Goal: Obtain resource: Download file/media

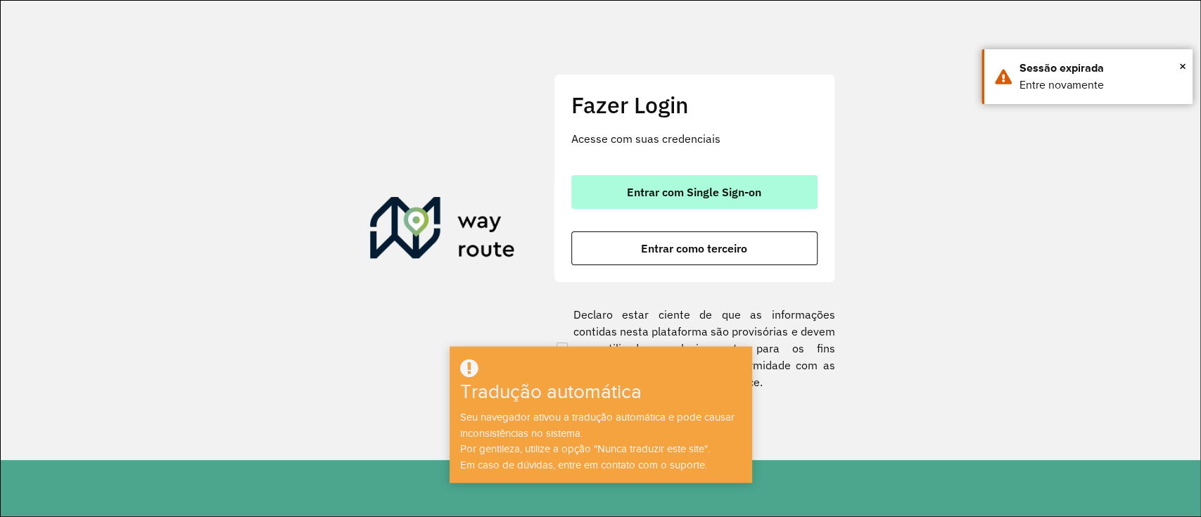
click at [782, 182] on button "Entrar com Single Sign-on" at bounding box center [694, 192] width 246 height 34
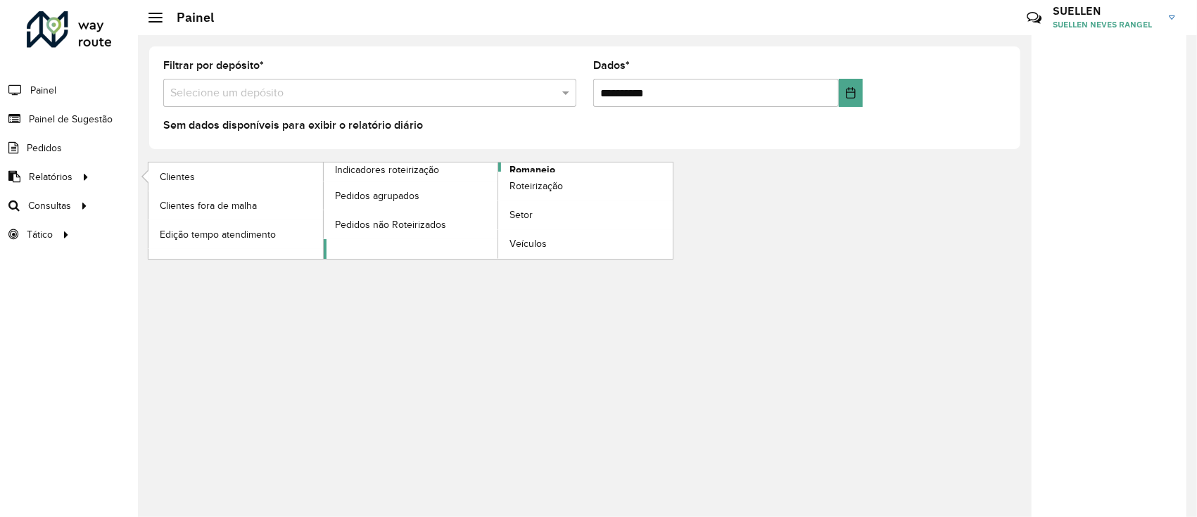
click at [535, 166] on font "Romaneio" at bounding box center [532, 169] width 46 height 11
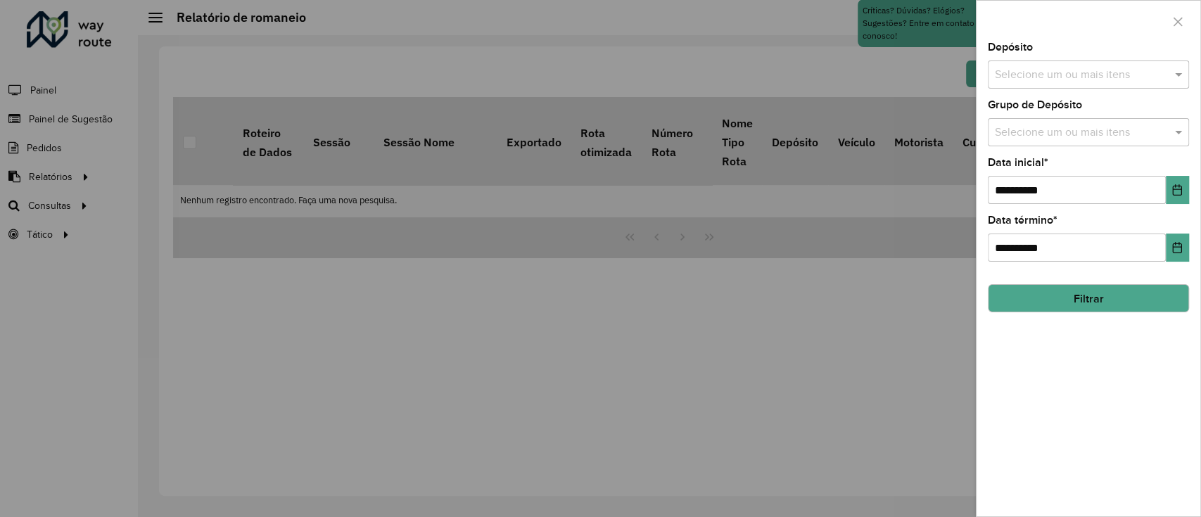
click at [1047, 70] on input "text" at bounding box center [1081, 75] width 180 height 17
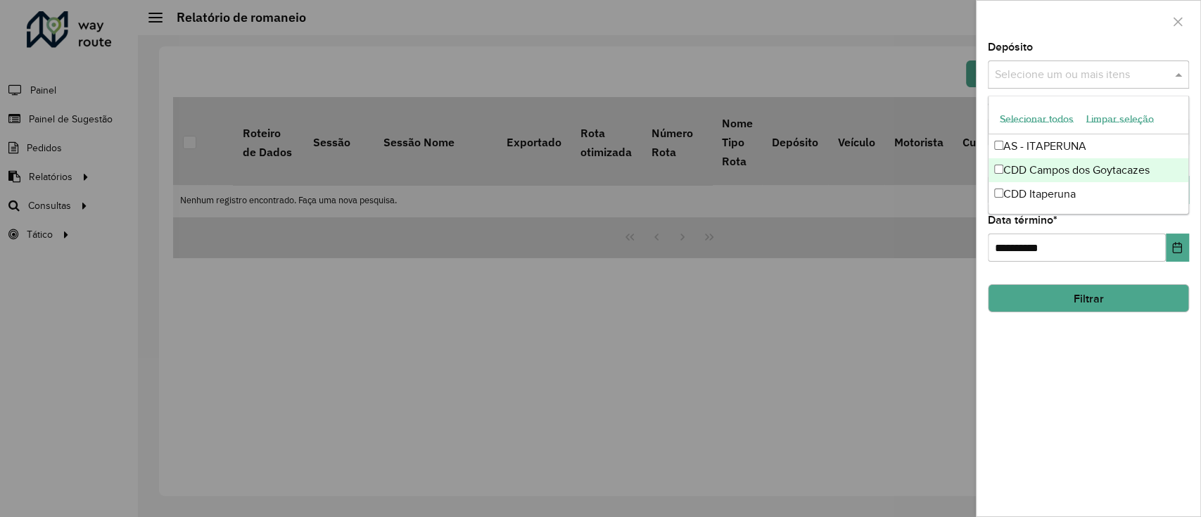
click at [1071, 174] on font "CDD Campos dos Goytacazes" at bounding box center [1076, 170] width 146 height 12
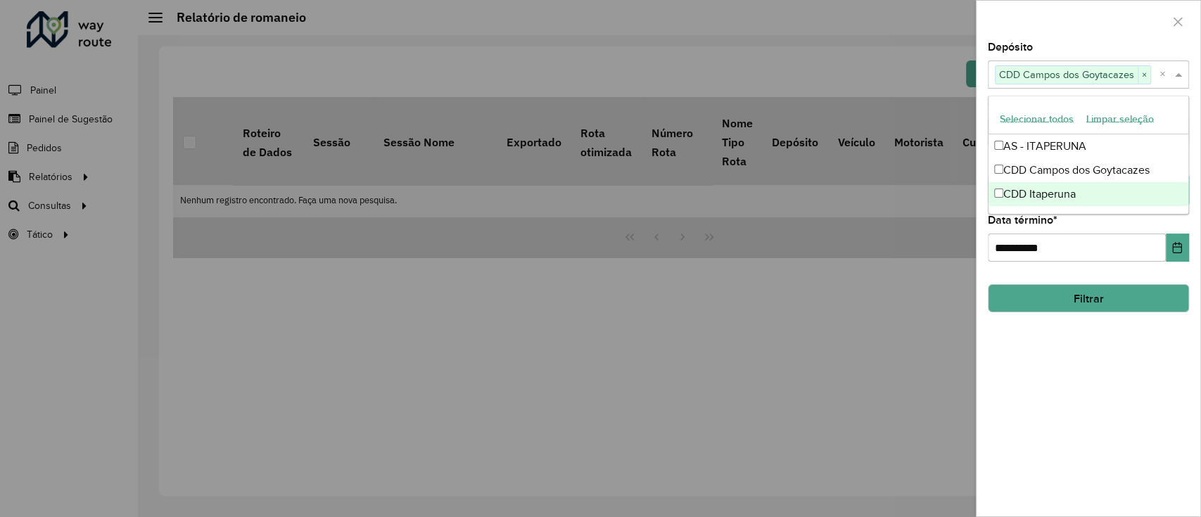
click at [1079, 307] on button "Filtrar" at bounding box center [1088, 298] width 201 height 28
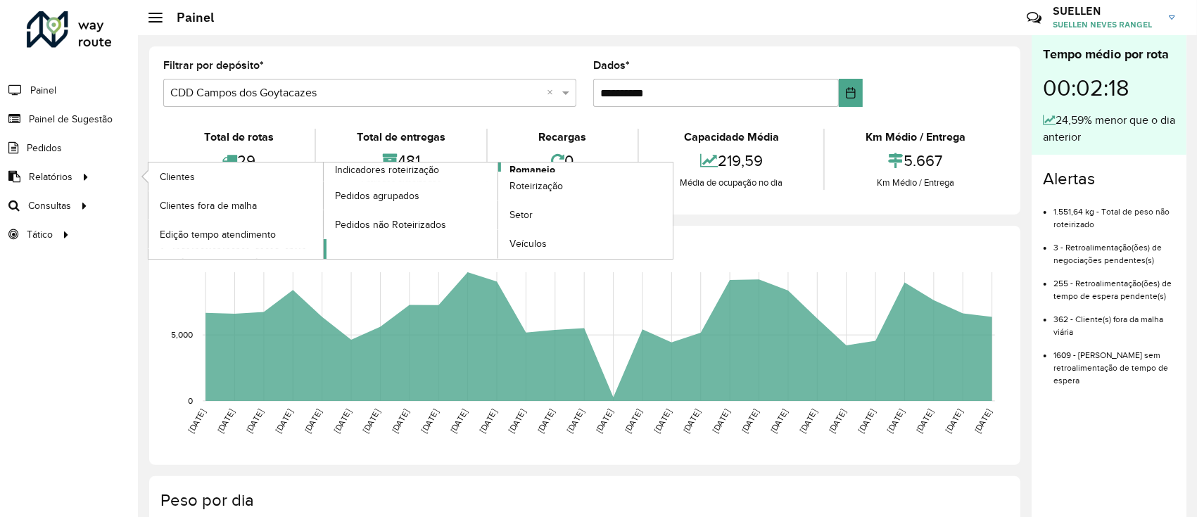
click at [519, 166] on font "Romaneio" at bounding box center [532, 169] width 46 height 11
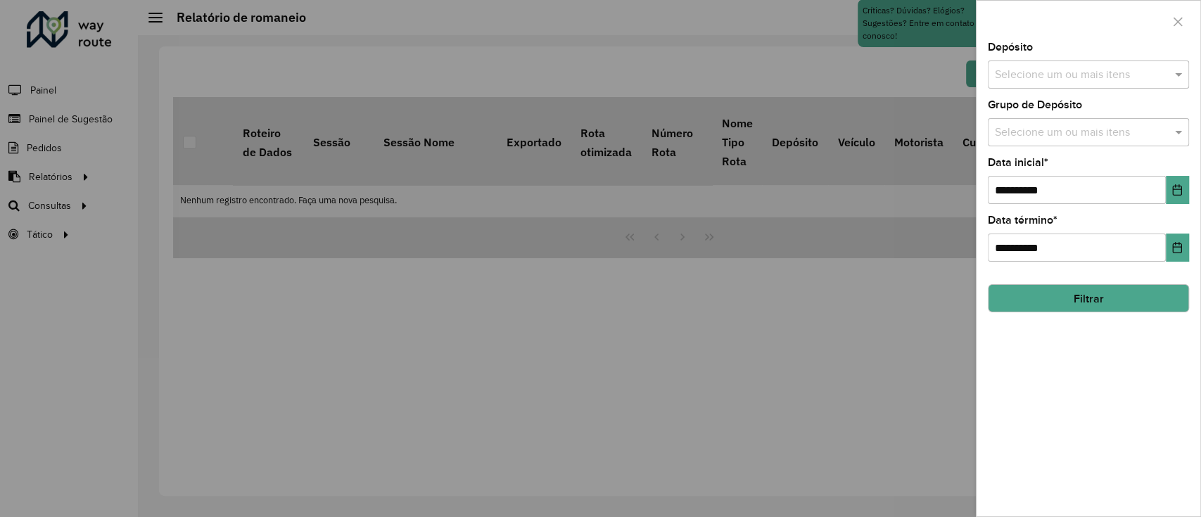
click at [1054, 72] on input "text" at bounding box center [1081, 75] width 180 height 17
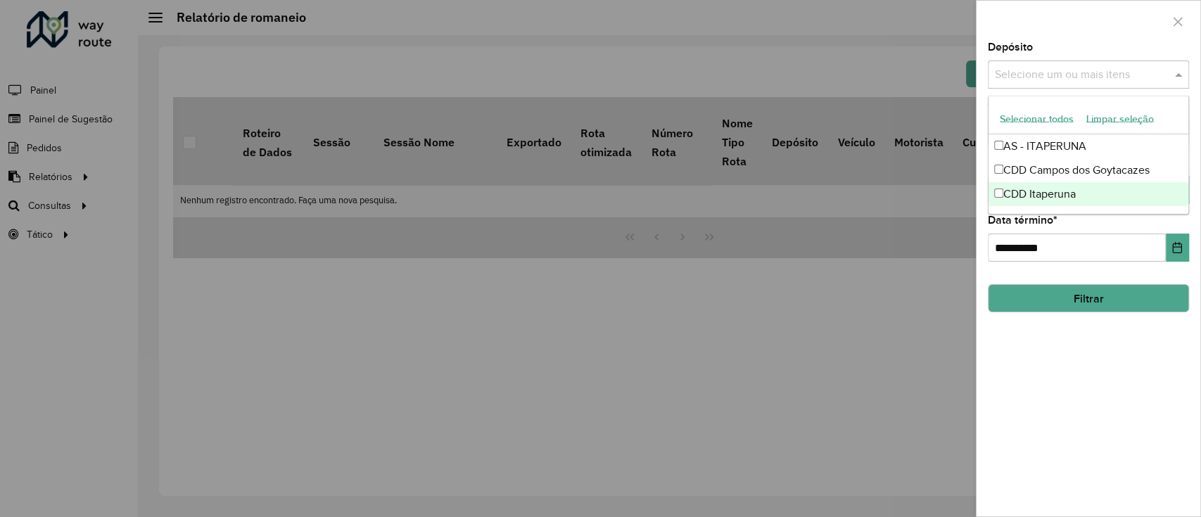
click at [1006, 190] on font "CDD Itaperuna" at bounding box center [1039, 194] width 72 height 12
click at [1089, 330] on div "**********" at bounding box center [1089, 279] width 224 height 474
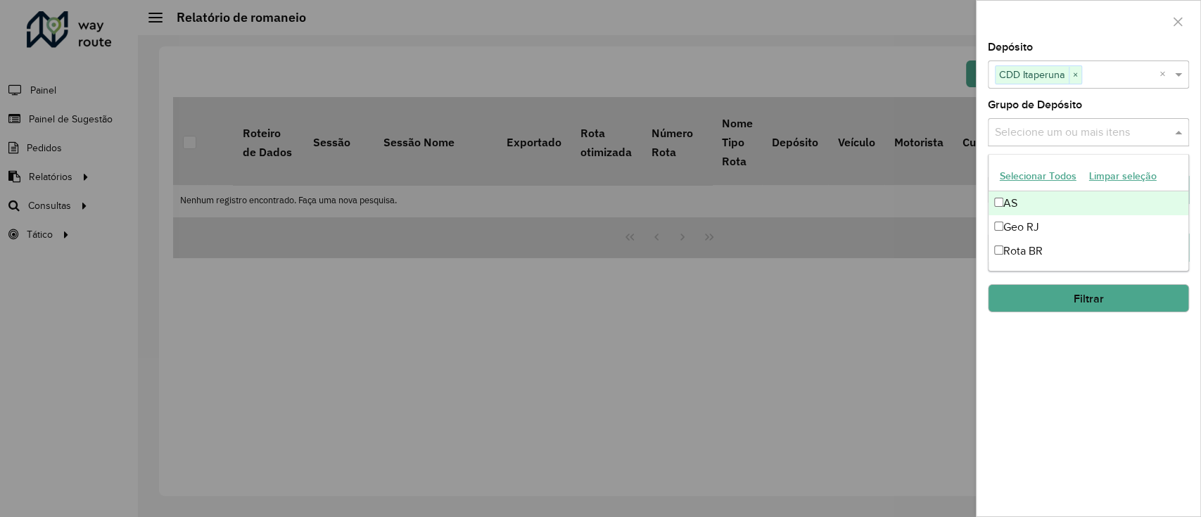
click at [1086, 135] on input "text" at bounding box center [1081, 133] width 180 height 17
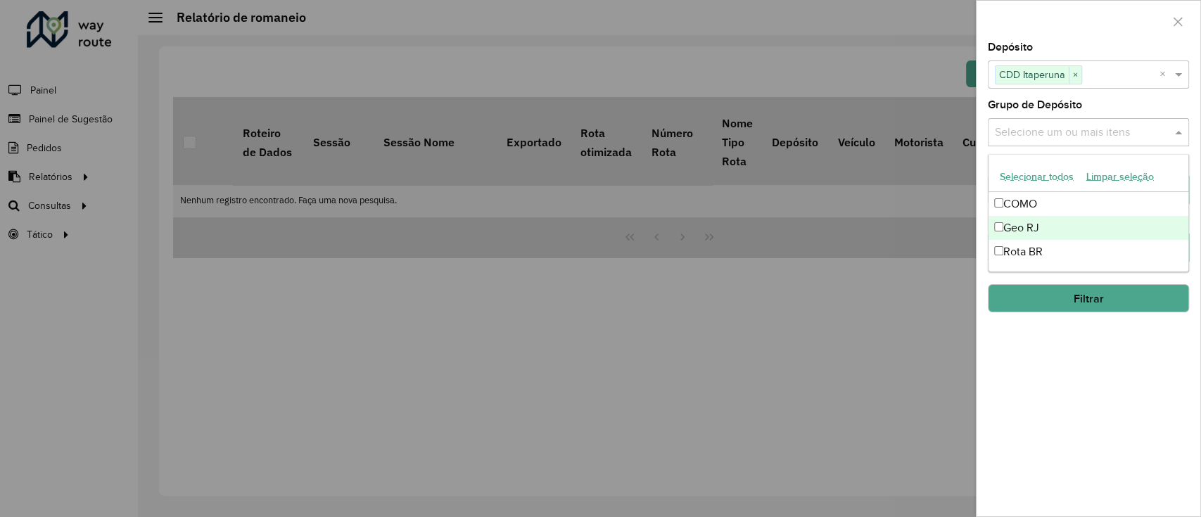
click at [1041, 229] on div "Geo RJ" at bounding box center [1089, 228] width 200 height 24
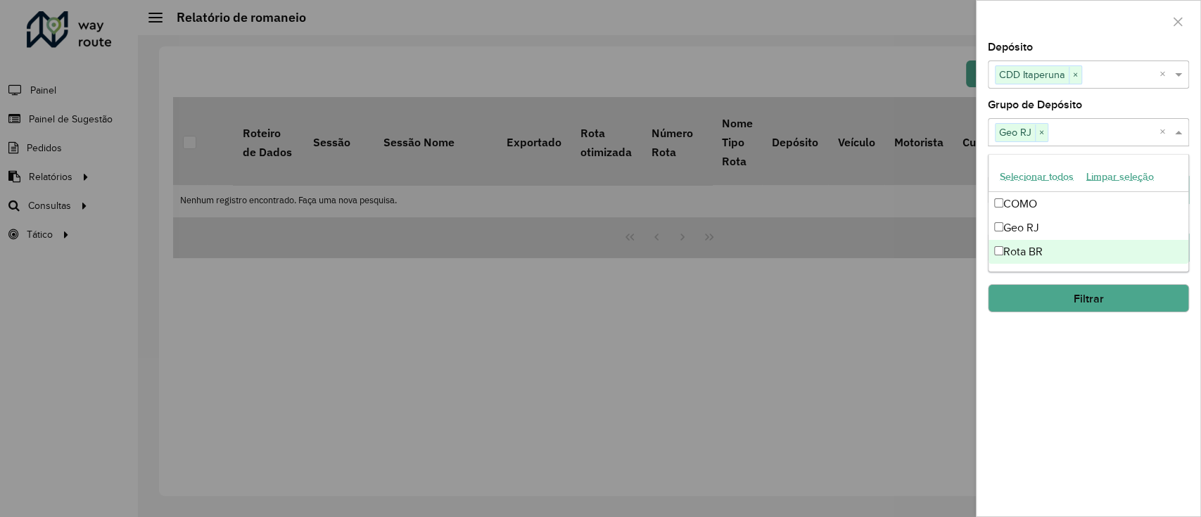
click at [1077, 353] on div "**********" at bounding box center [1089, 279] width 224 height 474
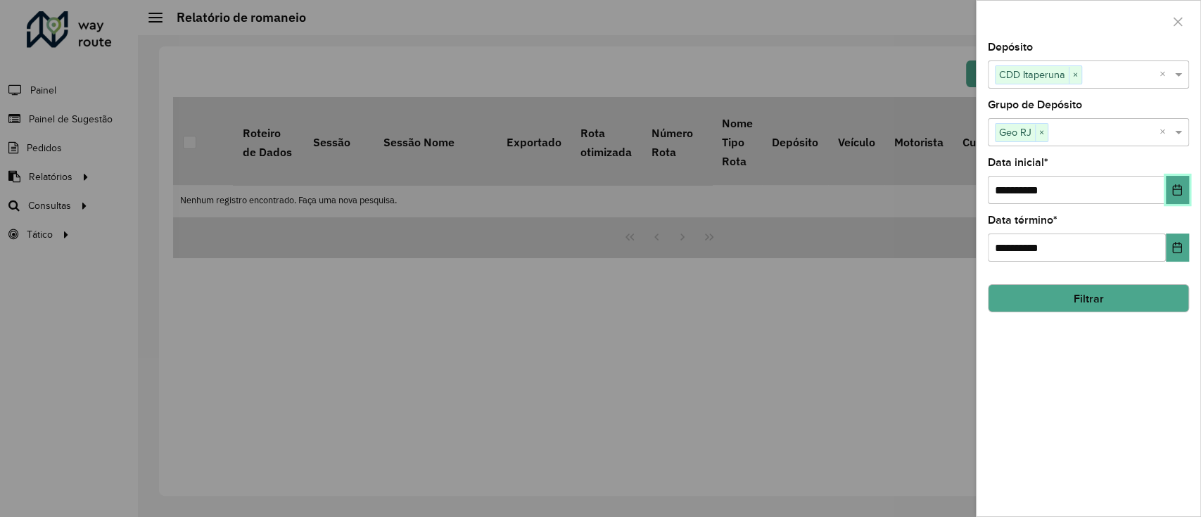
click at [1179, 188] on icon "Escolha a data" at bounding box center [1177, 189] width 9 height 11
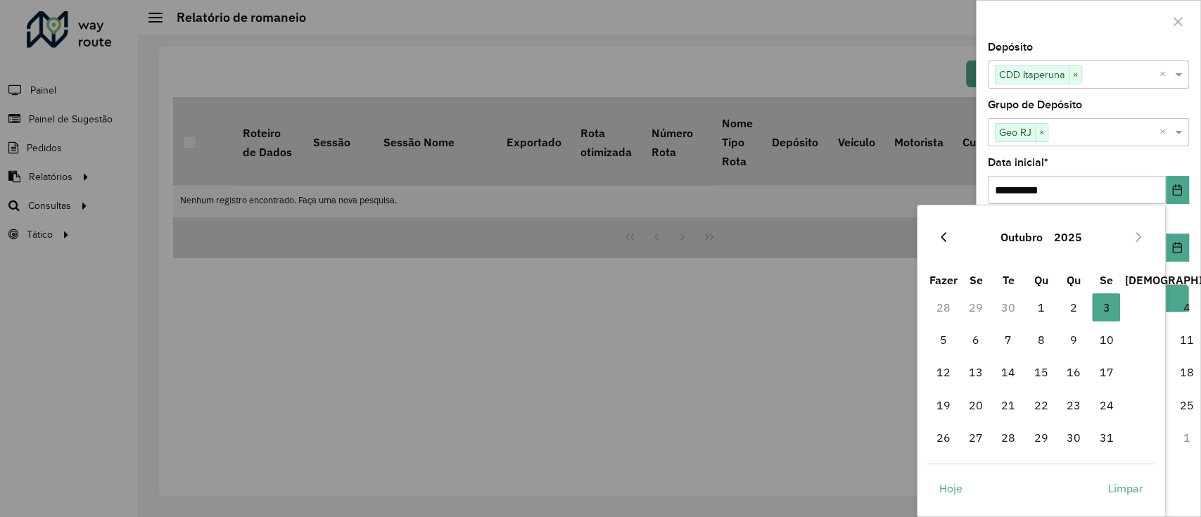
click at [941, 240] on icon "Mês anterior" at bounding box center [943, 236] width 11 height 11
click at [941, 240] on icon "Previous Month" at bounding box center [943, 236] width 11 height 11
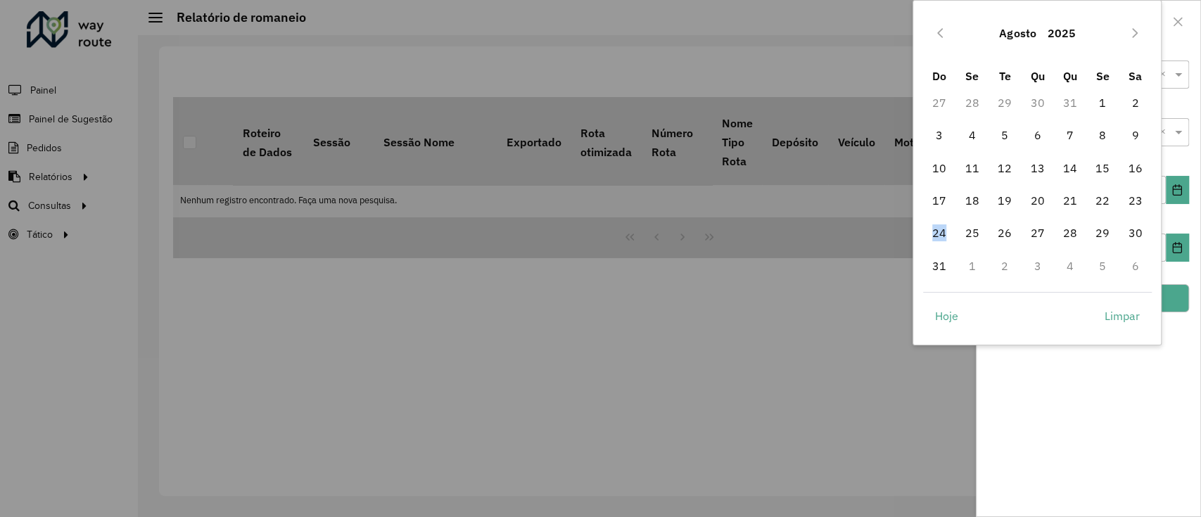
click at [941, 240] on span "24" at bounding box center [939, 233] width 28 height 28
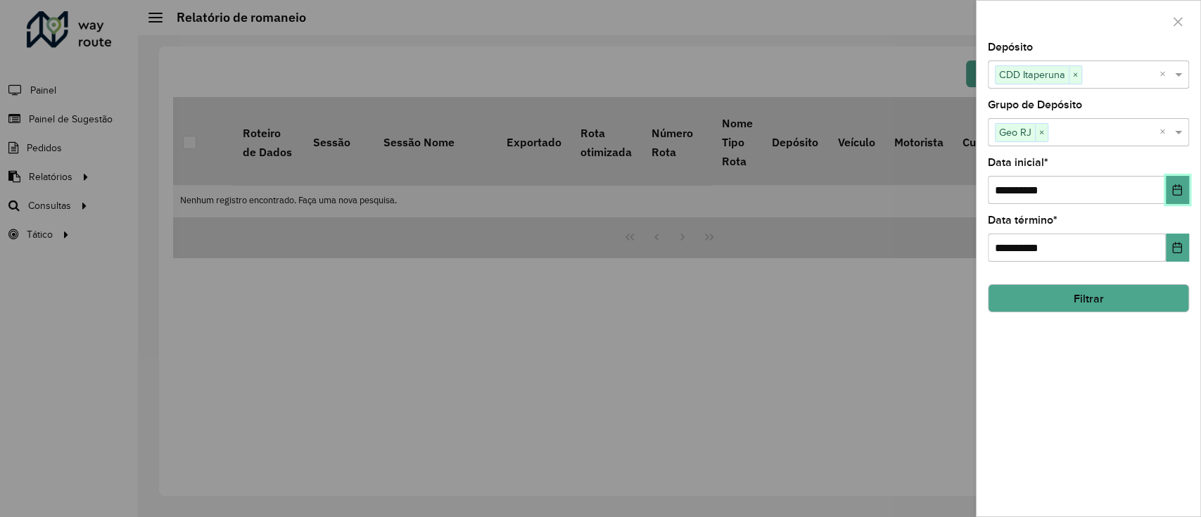
click at [1179, 186] on icon "Escolha a data" at bounding box center [1177, 189] width 9 height 11
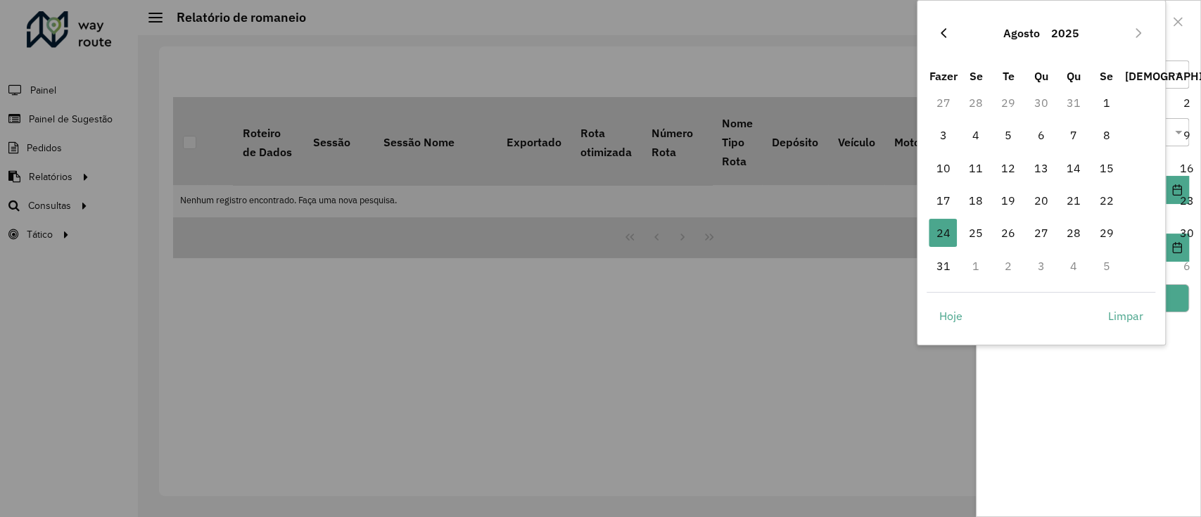
click at [945, 35] on icon "Mês anterior" at bounding box center [943, 32] width 11 height 11
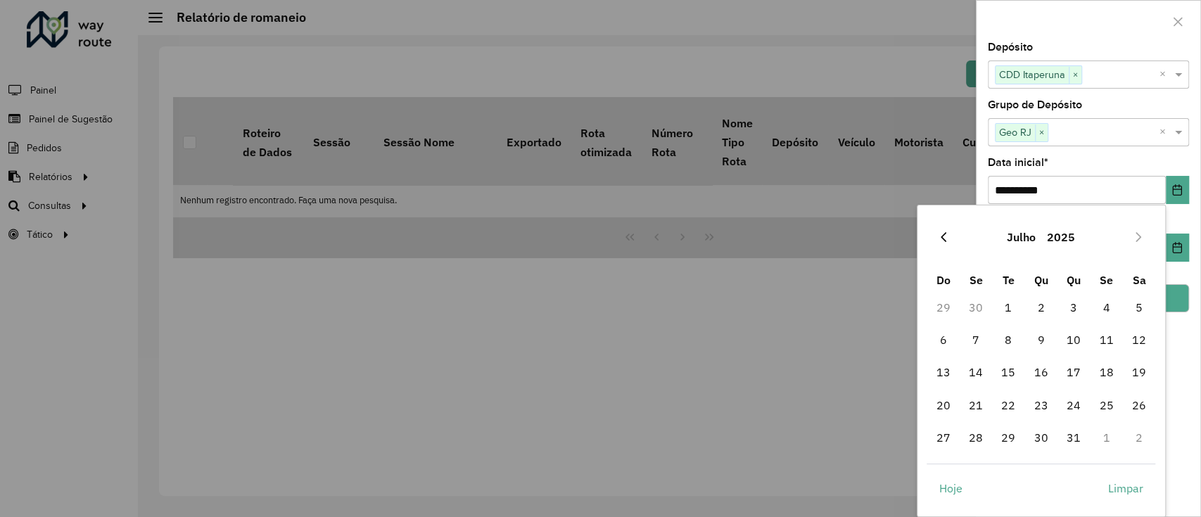
click at [947, 238] on icon "Previous Month" at bounding box center [943, 236] width 11 height 11
click at [940, 305] on span "1" at bounding box center [943, 307] width 28 height 28
type input "**********"
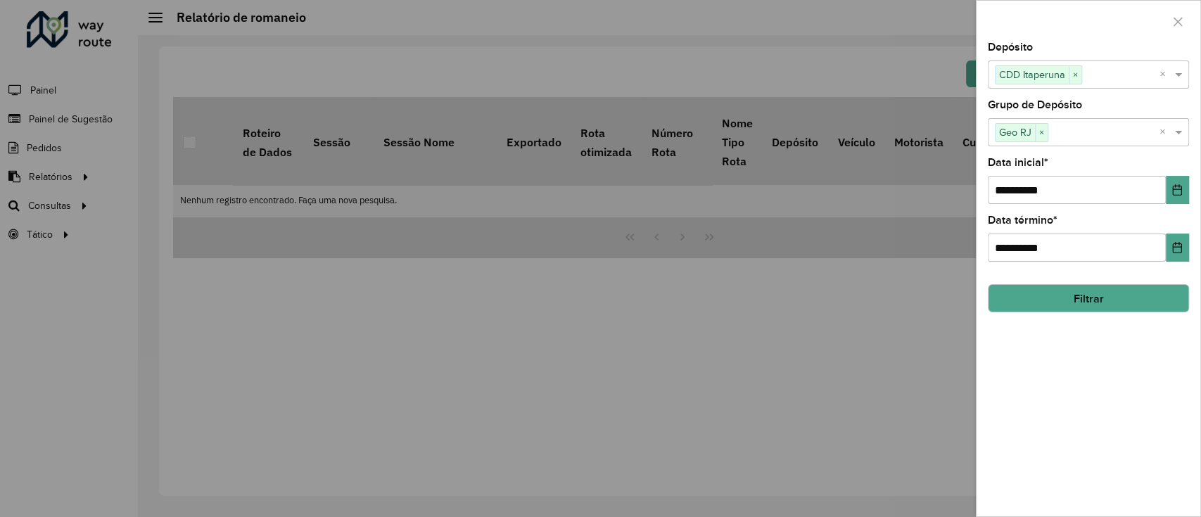
click at [1093, 350] on div "**********" at bounding box center [1089, 279] width 224 height 474
click at [1177, 250] on icon "Escolha a data" at bounding box center [1176, 247] width 11 height 11
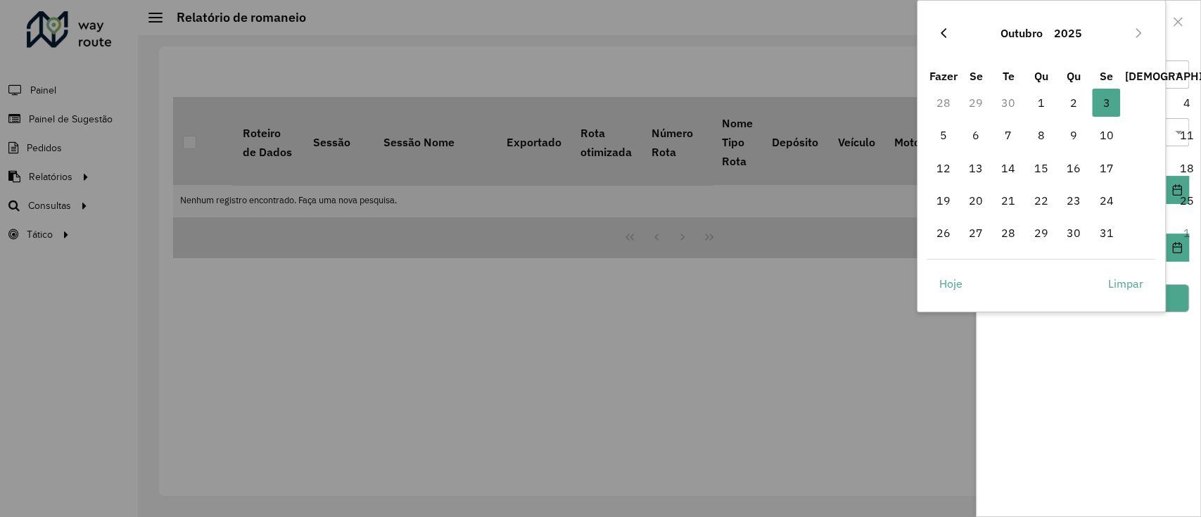
click at [942, 27] on icon "Mês anterior" at bounding box center [943, 32] width 11 height 11
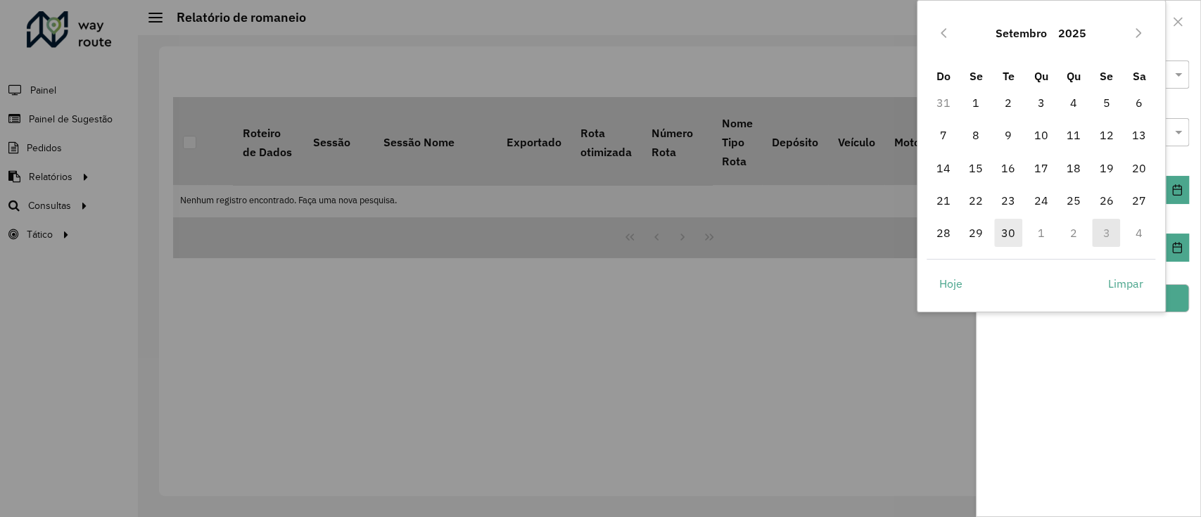
click at [1015, 234] on span "30" at bounding box center [1008, 233] width 28 height 28
type input "**********"
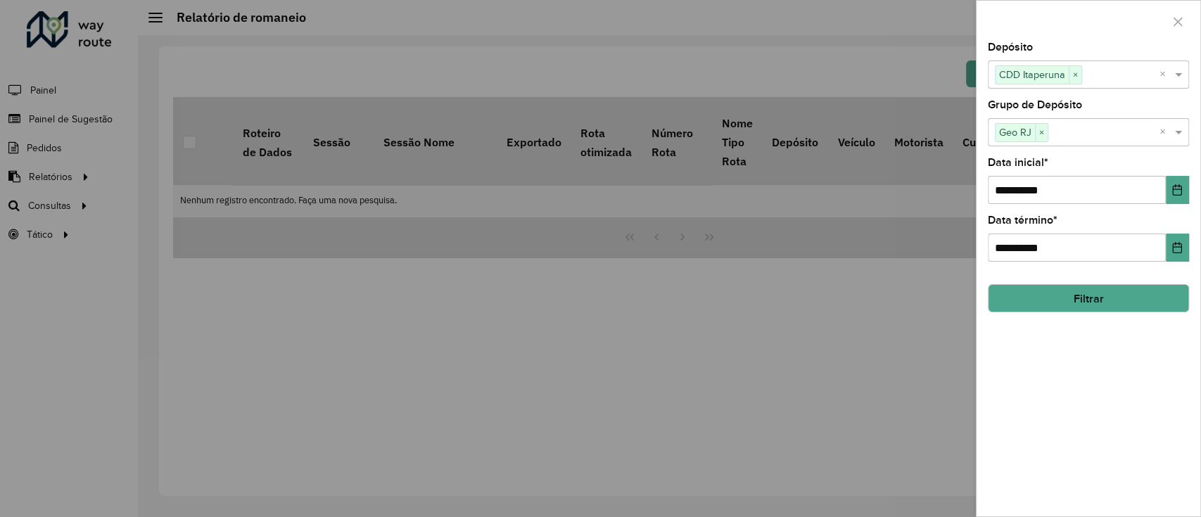
click at [1102, 329] on div "**********" at bounding box center [1089, 279] width 224 height 474
click at [1100, 296] on font "Filtrar" at bounding box center [1089, 299] width 30 height 12
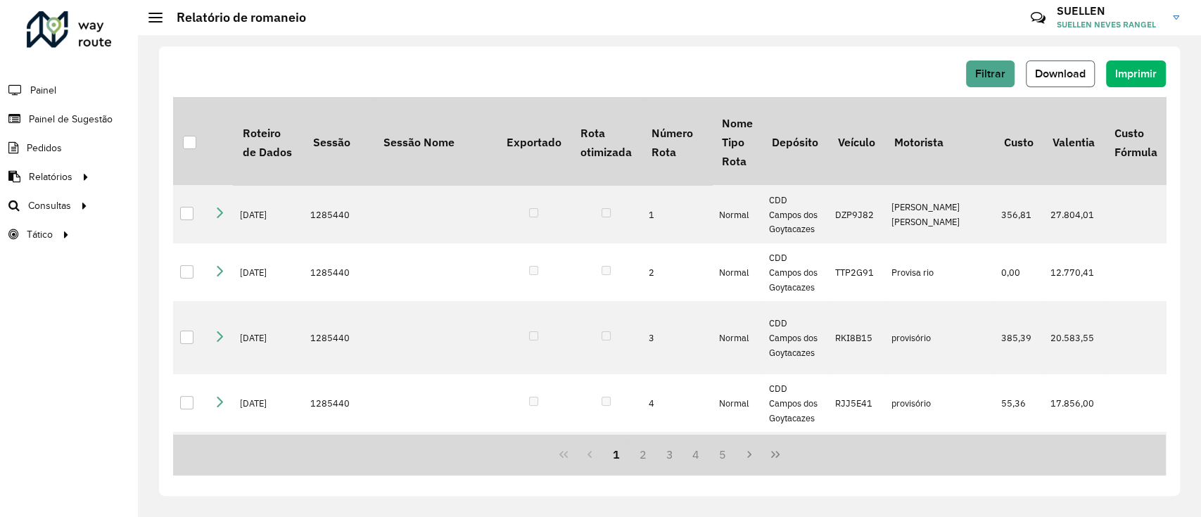
click at [1088, 76] on button "Download" at bounding box center [1060, 74] width 69 height 27
click at [691, 59] on div "Filtrar Download Imprimir Roteiro de Dados Sessão Sessão Nome Exportado Rota ot…" at bounding box center [669, 271] width 1021 height 450
click at [1062, 69] on font "Download" at bounding box center [1060, 74] width 51 height 12
click at [1026, 61] on button "Download" at bounding box center [1060, 74] width 69 height 27
click at [970, 70] on button "Filtrar" at bounding box center [990, 74] width 49 height 27
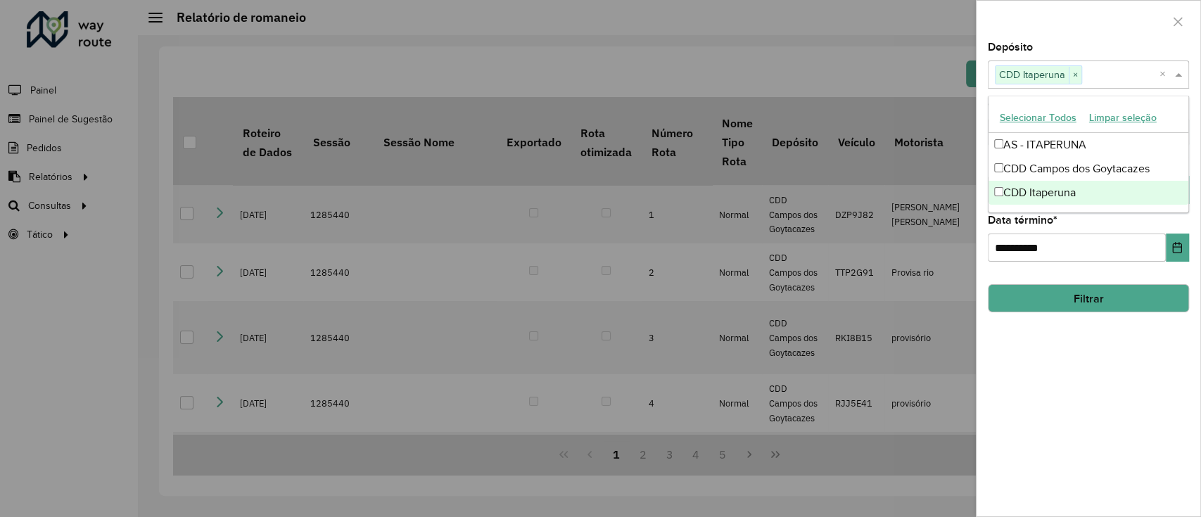
click at [1096, 74] on input "text" at bounding box center [1120, 75] width 77 height 17
click at [1072, 190] on font "CDD Itaperuna" at bounding box center [1039, 194] width 72 height 12
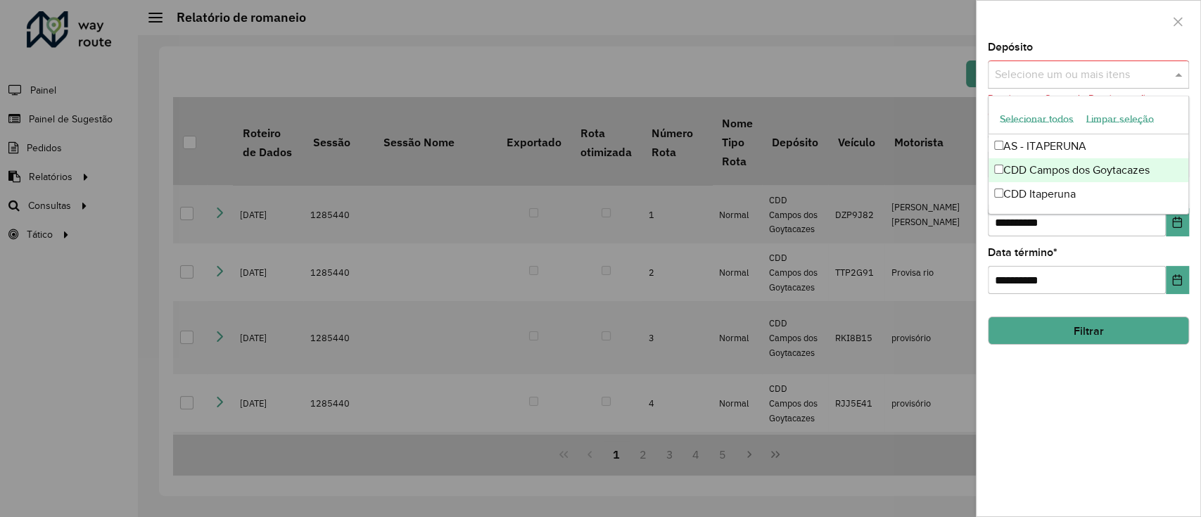
click at [1063, 177] on div "CDD Campos dos Goytacazes" at bounding box center [1089, 170] width 200 height 24
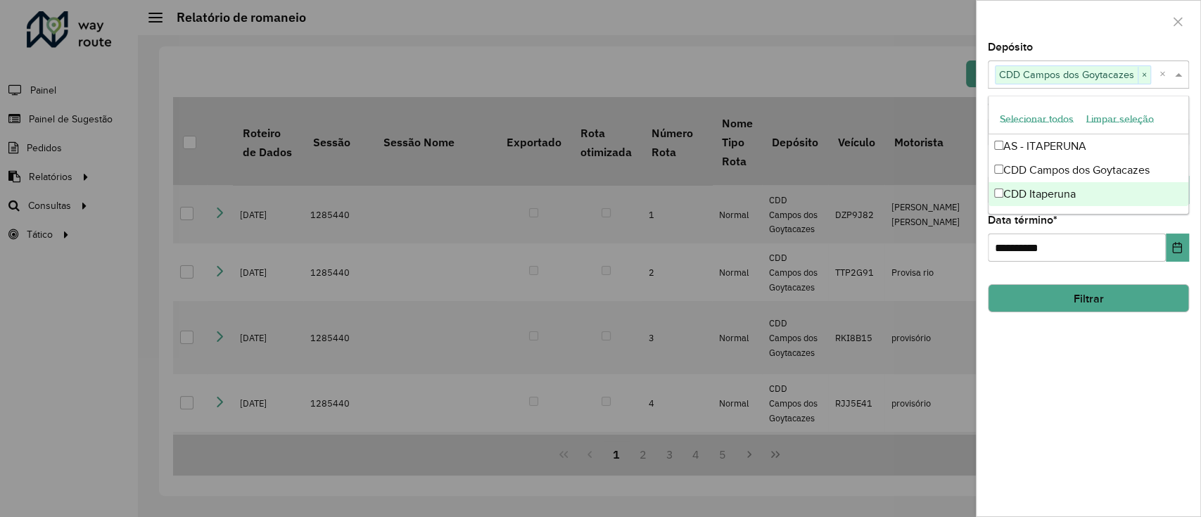
click at [1127, 362] on div "**********" at bounding box center [1089, 279] width 224 height 474
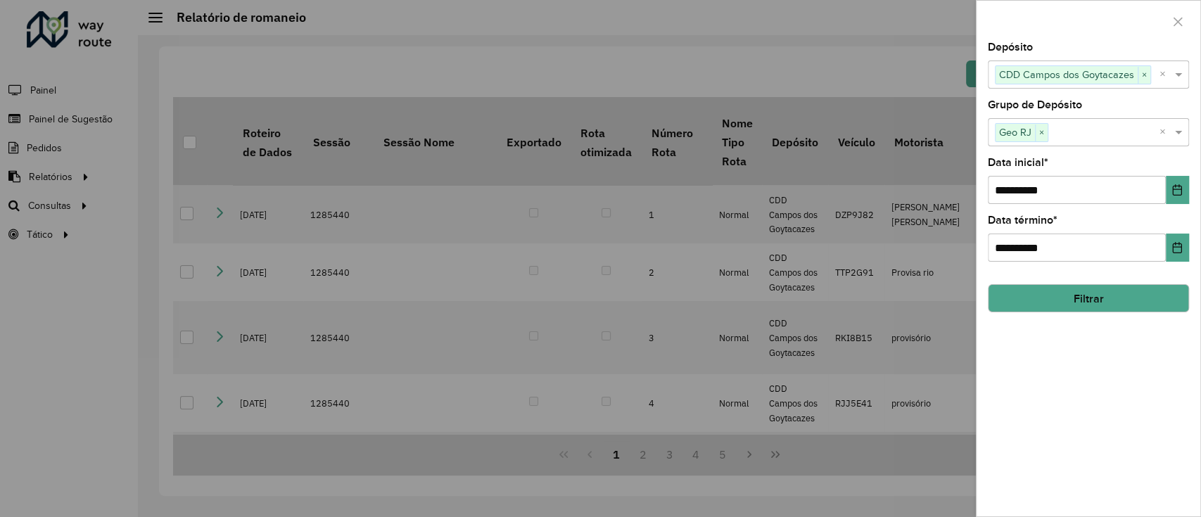
click at [1088, 296] on font "Filtrar" at bounding box center [1089, 299] width 30 height 12
